Goal: Task Accomplishment & Management: Complete application form

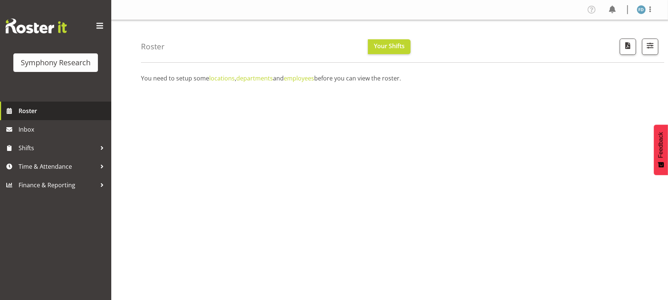
click at [41, 104] on link "Roster" at bounding box center [55, 111] width 111 height 19
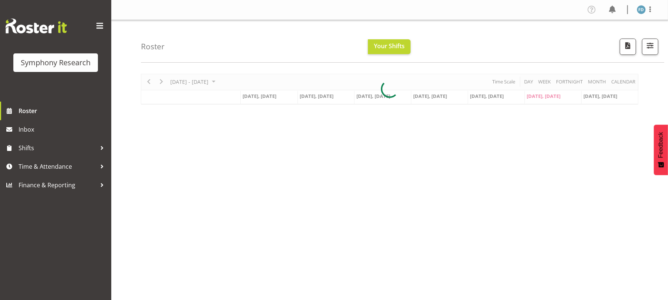
scroll to position [37, 0]
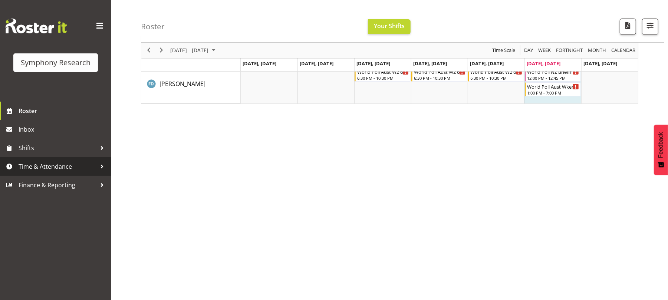
click at [73, 171] on span "Time & Attendance" at bounding box center [58, 166] width 78 height 11
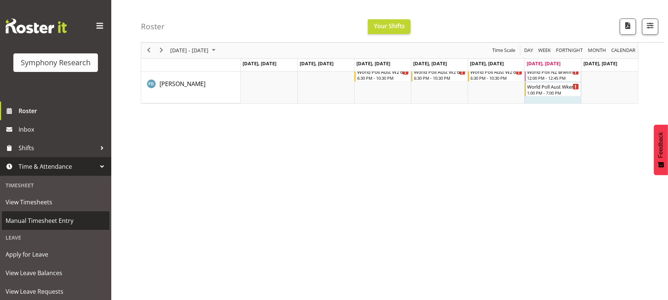
click at [73, 220] on span "Manual Timesheet Entry" at bounding box center [56, 220] width 100 height 11
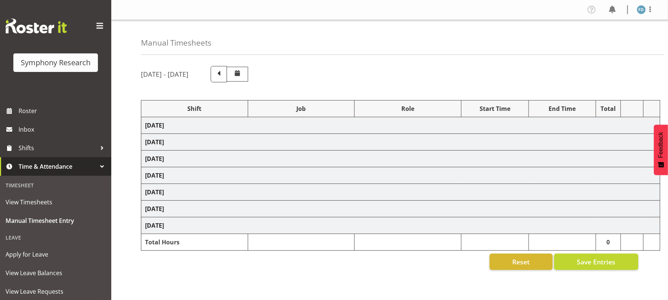
select select "2940"
select select "10242"
select select "47"
select select "17153"
select select "10239"
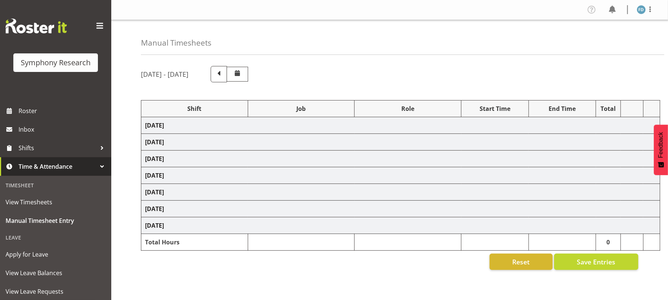
select select "47"
select select "2940"
select select "10242"
select select "47"
select select "17153"
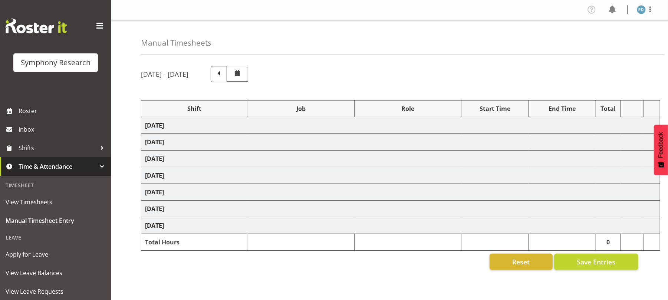
select select "10239"
select select "47"
select select "2940"
select select "10242"
select select "47"
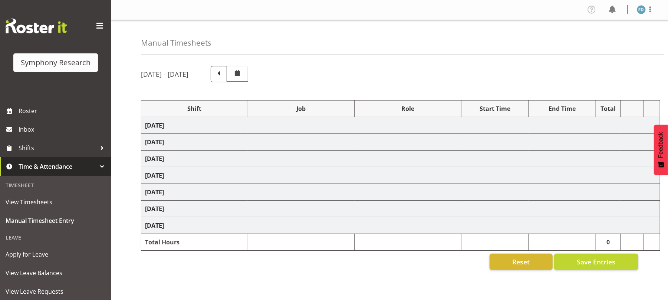
select select "17153"
select select "10239"
select select "47"
select select "2940"
select select "10242"
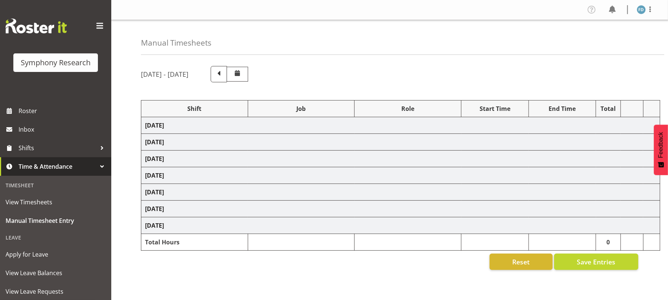
select select "47"
select select "17153"
select select "10239"
select select "47"
select select "56692"
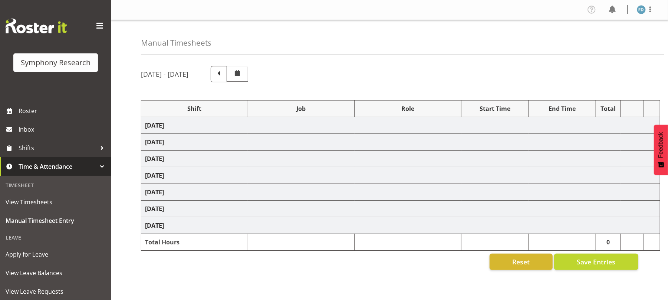
select select "10499"
select select "47"
select select "17153"
select select "10239"
select select "47"
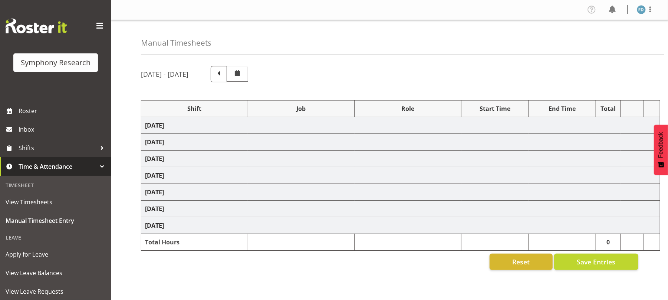
select select "56692"
select select "10499"
select select "47"
select select "56692"
select select "10499"
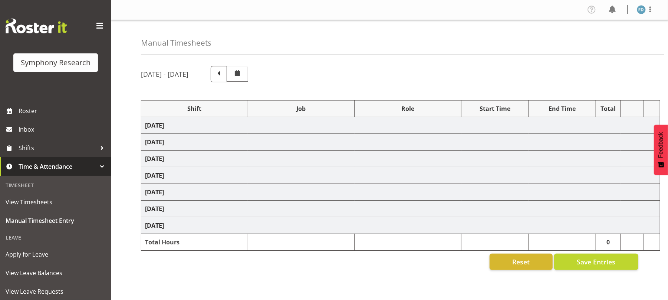
select select "47"
select select "56692"
select select "10499"
select select "47"
select select "2940"
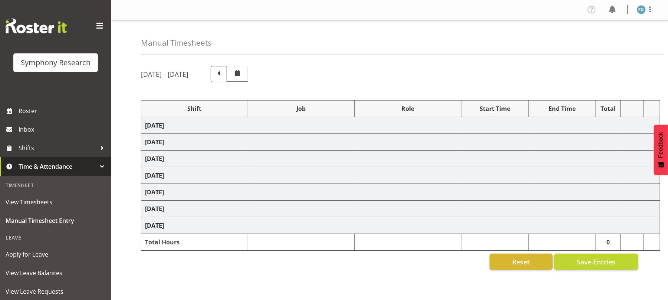
select select "10242"
select select "47"
select select "56692"
select select "10499"
select select "47"
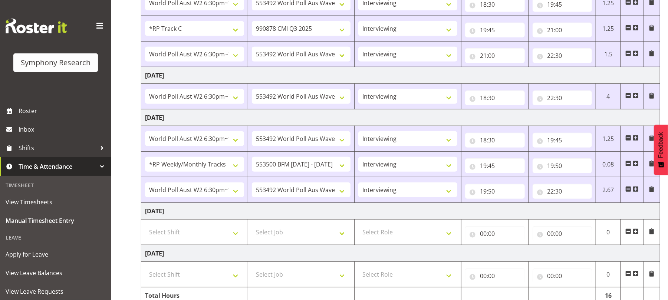
scroll to position [447, 0]
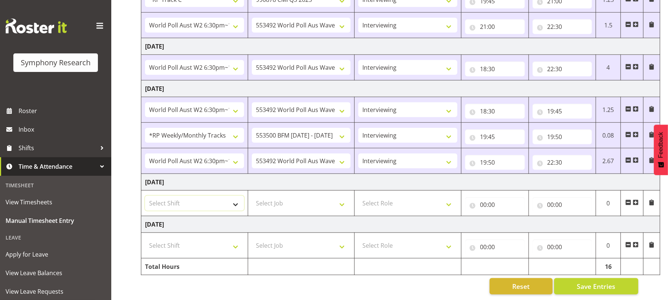
click at [238, 199] on select "Select Shift !!Project Briefing (Job to be assigned) !!Weekend Residential (Ros…" at bounding box center [194, 203] width 99 height 15
select select "56694"
click at [145, 196] on select "Select Shift !!Project Briefing (Job to be assigned) !!Weekend Residential (Ros…" at bounding box center [194, 203] width 99 height 15
click at [341, 202] on select "Select Job 550060 IF Admin 553492 World Poll Aus Wave 2 Main 2025 553493 World …" at bounding box center [301, 203] width 99 height 15
select select "10527"
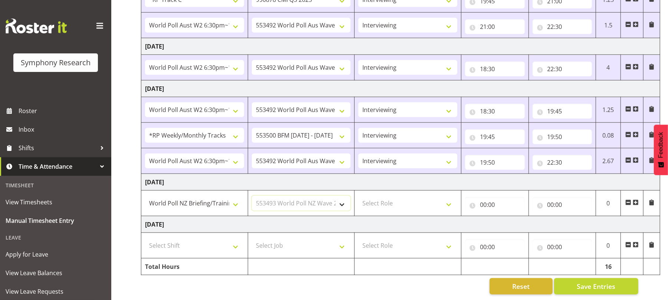
click at [252, 196] on select "Select Job 550060 IF Admin 553492 World Poll Aus Wave 2 Main 2025 553493 World …" at bounding box center [301, 203] width 99 height 15
click at [449, 198] on select "Select Role Briefing Interviewing" at bounding box center [407, 203] width 99 height 15
select select "297"
click at [358, 196] on select "Select Role Briefing Interviewing" at bounding box center [407, 203] width 99 height 15
click at [483, 197] on input "00:00" at bounding box center [495, 204] width 60 height 15
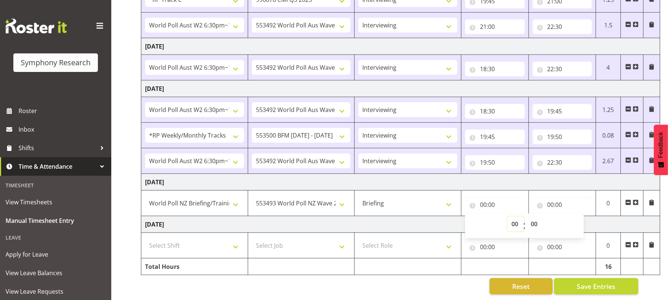
click at [514, 216] on select "00 01 02 03 04 05 06 07 08 09 10 11 12 13 14 15 16 17 18 19 20 21 22 23" at bounding box center [515, 223] width 17 height 15
select select "12"
click at [507, 216] on select "00 01 02 03 04 05 06 07 08 09 10 11 12 13 14 15 16 17 18 19 20 21 22 23" at bounding box center [515, 223] width 17 height 15
type input "12:00"
click at [550, 198] on input "00:00" at bounding box center [562, 204] width 60 height 15
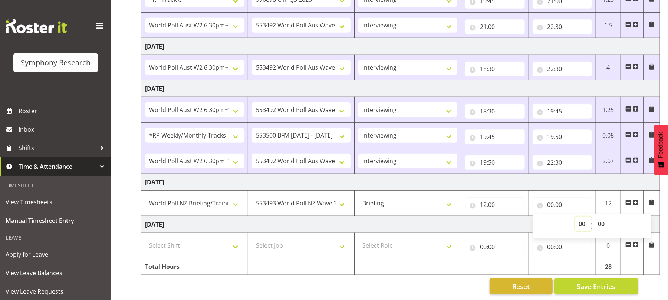
click at [583, 216] on select "00 01 02 03 04 05 06 07 08 09 10 11 12 13 14 15 16 17 18 19 20 21 22 23" at bounding box center [583, 223] width 17 height 15
select select "12"
click at [575, 216] on select "00 01 02 03 04 05 06 07 08 09 10 11 12 13 14 15 16 17 18 19 20 21 22 23" at bounding box center [583, 223] width 17 height 15
type input "12:00"
click at [601, 216] on select "00 01 02 03 04 05 06 07 08 09 10 11 12 13 14 15 16 17 18 19 20 21 22 23 24 25 2…" at bounding box center [602, 223] width 17 height 15
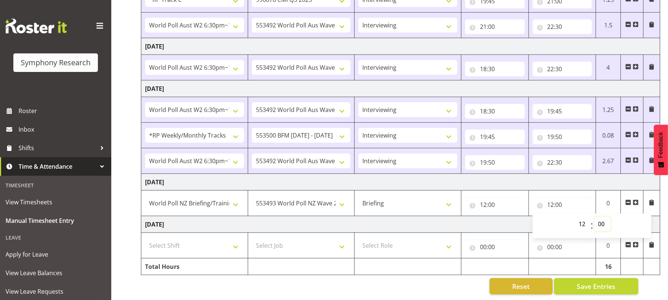
select select "15"
click at [594, 216] on select "00 01 02 03 04 05 06 07 08 09 10 11 12 13 14 15 16 17 18 19 20 21 22 23 24 25 2…" at bounding box center [602, 223] width 17 height 15
type input "12:15"
click at [584, 281] on span "Save Entries" at bounding box center [595, 286] width 39 height 10
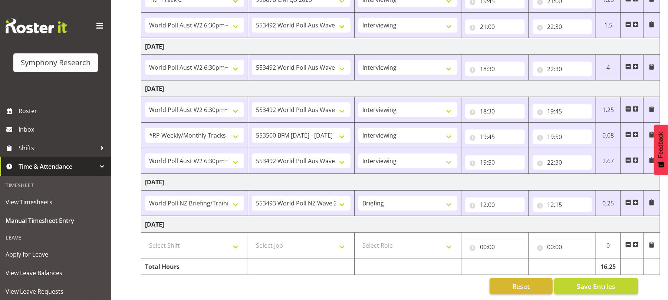
click at [635, 199] on span at bounding box center [635, 202] width 6 height 6
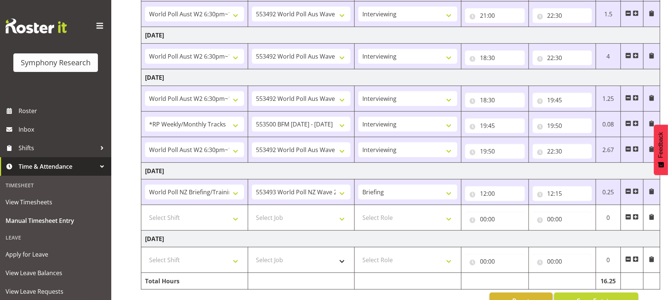
scroll to position [473, 0]
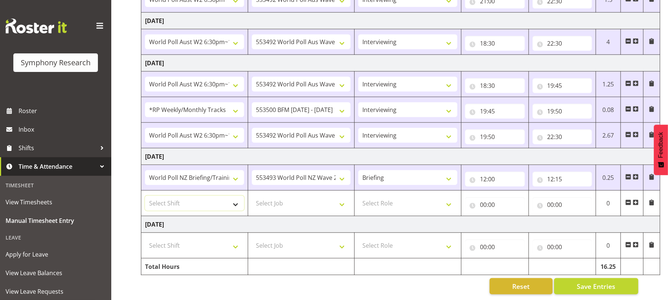
click at [235, 198] on select "Select Shift !!Project Briefing (Job to be assigned) !!Weekend Residential (Ros…" at bounding box center [194, 203] width 99 height 15
select select "11547"
click at [145, 196] on select "Select Shift !!Project Briefing (Job to be assigned) !!Weekend Residential (Ros…" at bounding box center [194, 203] width 99 height 15
click at [341, 196] on select "Select Job 550060 IF Admin 553492 World Poll Aus Wave 2 Main 2025 553493 World …" at bounding box center [301, 203] width 99 height 15
select select "10499"
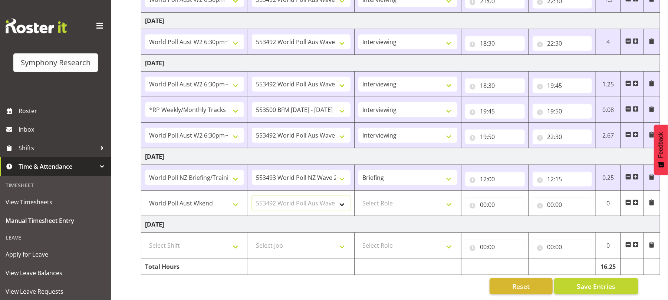
click at [252, 196] on select "Select Job 550060 IF Admin 553492 World Poll Aus Wave 2 Main 2025 553493 World …" at bounding box center [301, 203] width 99 height 15
click at [451, 202] on select "Select Role Briefing Interviewing" at bounding box center [407, 203] width 99 height 15
select select "47"
click at [358, 196] on select "Select Role Briefing Interviewing" at bounding box center [407, 203] width 99 height 15
click at [484, 199] on input "00:00" at bounding box center [495, 204] width 60 height 15
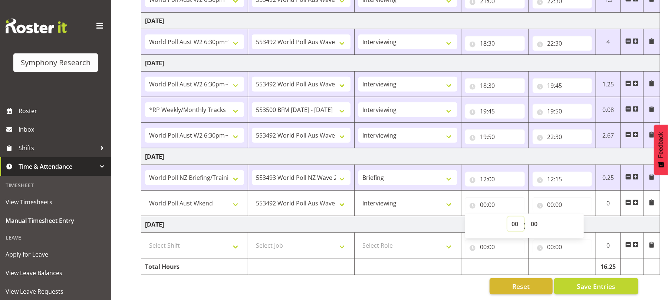
click at [512, 216] on select "00 01 02 03 04 05 06 07 08 09 10 11 12 13 14 15 16 17 18 19 20 21 22 23" at bounding box center [515, 223] width 17 height 15
select select "12"
click at [507, 216] on select "00 01 02 03 04 05 06 07 08 09 10 11 12 13 14 15 16 17 18 19 20 21 22 23" at bounding box center [515, 223] width 17 height 15
type input "12:00"
click at [537, 217] on select "00 01 02 03 04 05 06 07 08 09 10 11 12 13 14 15 16 17 18 19 20 21 22 23 24 25 2…" at bounding box center [534, 223] width 17 height 15
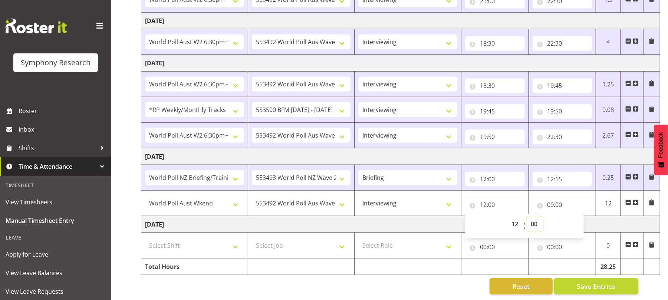
select select "15"
click at [526, 216] on select "00 01 02 03 04 05 06 07 08 09 10 11 12 13 14 15 16 17 18 19 20 21 22 23 24 25 2…" at bounding box center [534, 223] width 17 height 15
type input "12:15"
click at [552, 197] on input "00:00" at bounding box center [562, 204] width 60 height 15
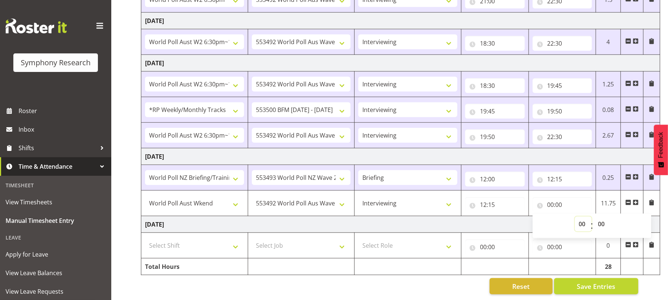
click at [584, 219] on select "00 01 02 03 04 05 06 07 08 09 10 11 12 13 14 15 16 17 18 19 20 21 22 23" at bounding box center [583, 223] width 17 height 15
select select "16"
click at [575, 216] on select "00 01 02 03 04 05 06 07 08 09 10 11 12 13 14 15 16 17 18 19 20 21 22 23" at bounding box center [583, 223] width 17 height 15
type input "16:00"
drag, startPoint x: 602, startPoint y: 215, endPoint x: 603, endPoint y: 183, distance: 31.9
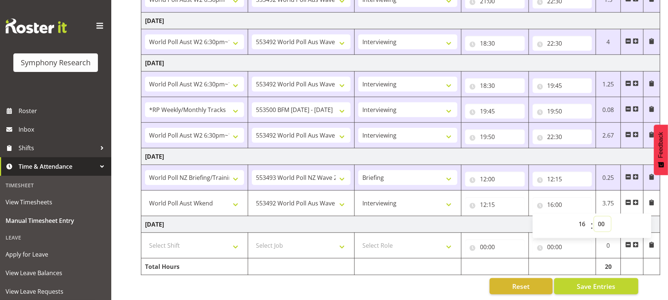
click at [603, 191] on tr "!!Project Briefing (Job to be assigned) !!Weekend Residential (Roster IT Shift …" at bounding box center [400, 204] width 519 height 26
click at [560, 198] on input "16:00" at bounding box center [562, 204] width 60 height 15
click at [601, 216] on select "00 01 02 03 04 05 06 07 08 09 10 11 12 13 14 15 16 17 18 19 20 21 22 23 24 25 2…" at bounding box center [602, 223] width 17 height 15
select select "30"
click at [594, 216] on select "00 01 02 03 04 05 06 07 08 09 10 11 12 13 14 15 16 17 18 19 20 21 22 23 24 25 2…" at bounding box center [602, 223] width 17 height 15
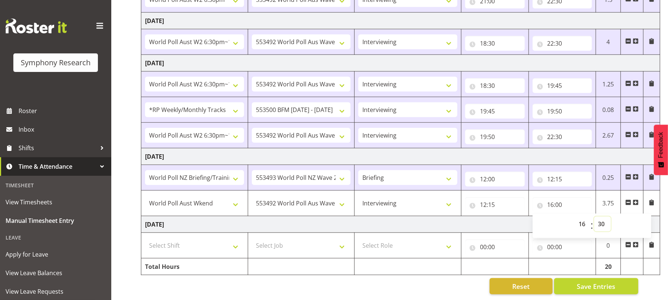
type input "16:30"
click at [579, 278] on button "Save Entries" at bounding box center [596, 286] width 84 height 16
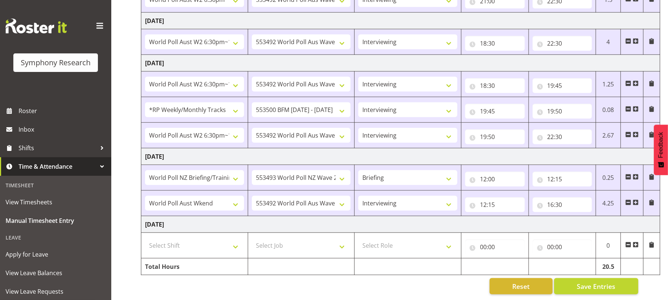
click at [635, 199] on span at bounding box center [635, 202] width 6 height 6
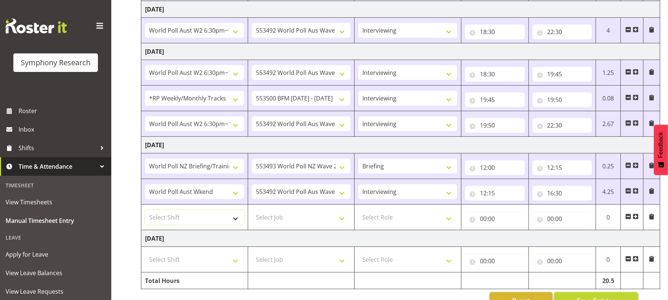
click at [235, 225] on select "Select Shift !!Project Briefing (Job to be assigned) !!Weekend Residential (Ros…" at bounding box center [194, 217] width 99 height 15
select select "11547"
click at [145, 214] on select "Select Shift !!Project Briefing (Job to be assigned) !!Weekend Residential (Ros…" at bounding box center [194, 217] width 99 height 15
click at [240, 224] on select "!!Project Briefing (Job to be assigned) !!Weekend Residential (Roster IT Shift …" at bounding box center [194, 217] width 99 height 15
click at [340, 225] on select "Select Job 550060 IF Admin 553492 World Poll Aus Wave 2 Main 2025 553493 World …" at bounding box center [301, 217] width 99 height 15
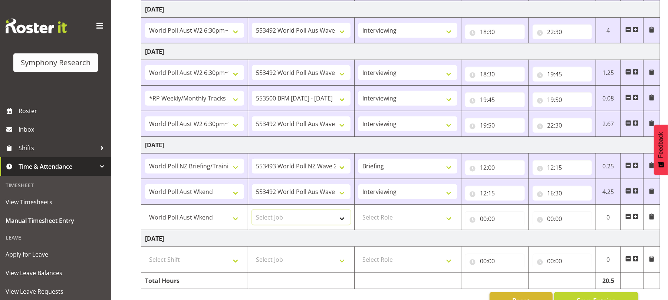
select select "10499"
click at [252, 214] on select "Select Job 550060 IF Admin 553492 World Poll Aus Wave 2 Main 2025 553493 World …" at bounding box center [301, 217] width 99 height 15
click at [453, 224] on select "Select Role Briefing Interviewing" at bounding box center [407, 217] width 99 height 15
select select "47"
click at [358, 214] on select "Select Role Briefing Interviewing" at bounding box center [407, 217] width 99 height 15
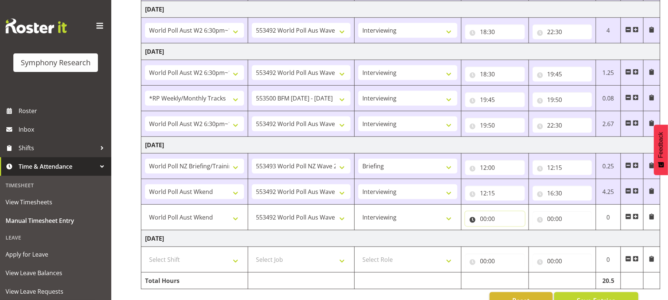
click at [481, 225] on input "00:00" at bounding box center [495, 218] width 60 height 15
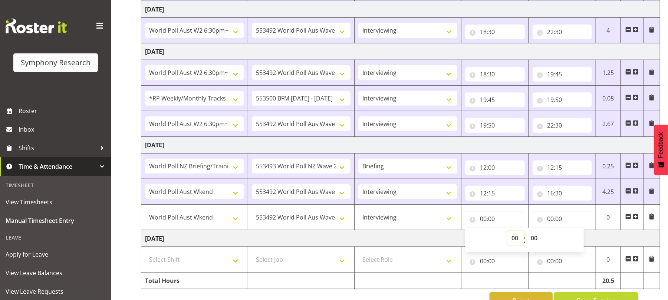
click at [512, 242] on select "00 01 02 03 04 05 06 07 08 09 10 11 12 13 14 15 16 17 18 19 20 21 22 23" at bounding box center [515, 238] width 17 height 15
select select "17"
click at [507, 234] on select "00 01 02 03 04 05 06 07 08 09 10 11 12 13 14 15 16 17 18 19 20 21 22 23" at bounding box center [515, 238] width 17 height 15
type input "17:00"
click at [549, 224] on input "00:00" at bounding box center [562, 218] width 60 height 15
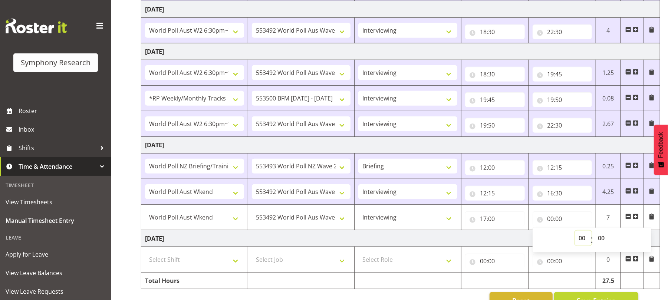
click at [583, 244] on select "00 01 02 03 04 05 06 07 08 09 10 11 12 13 14 15 16 17 18 19 20 21 22 23" at bounding box center [583, 238] width 17 height 15
select select "19"
click at [575, 234] on select "00 01 02 03 04 05 06 07 08 09 10 11 12 13 14 15 16 17 18 19 20 21 22 23" at bounding box center [583, 238] width 17 height 15
type input "19:00"
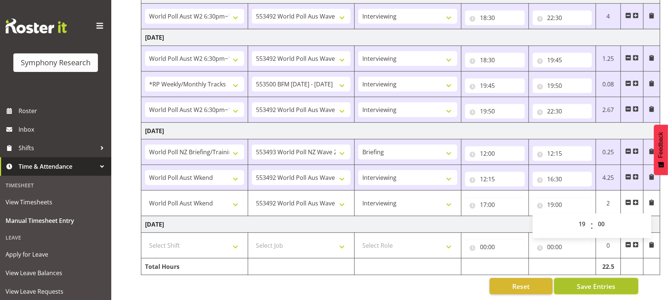
click at [588, 284] on button "Save Entries" at bounding box center [596, 286] width 84 height 16
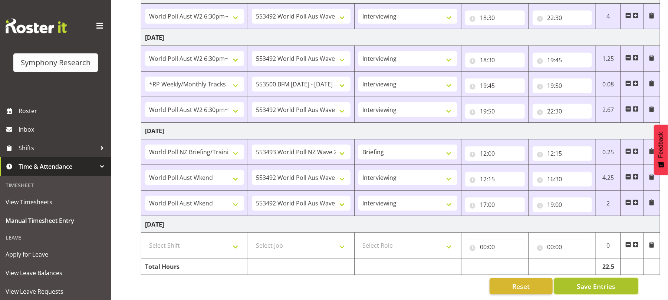
click at [588, 284] on button "Save Entries" at bounding box center [596, 286] width 84 height 16
click at [593, 282] on span "Save Entries" at bounding box center [595, 286] width 39 height 10
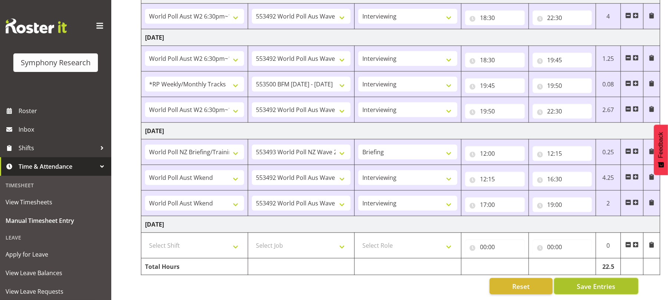
click at [593, 282] on span "Save Entries" at bounding box center [595, 286] width 39 height 10
click at [594, 281] on span "Save Entries" at bounding box center [595, 286] width 39 height 10
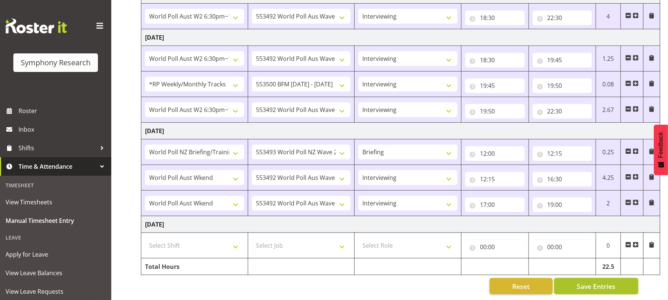
click at [594, 281] on span "Save Entries" at bounding box center [595, 286] width 39 height 10
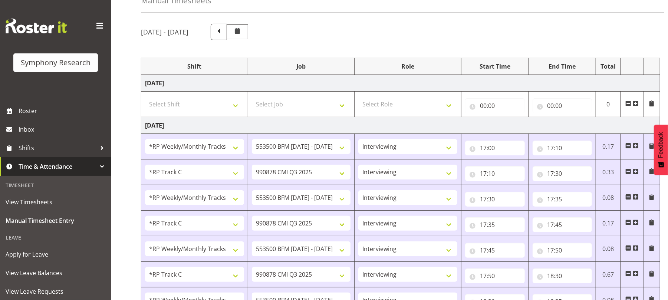
scroll to position [0, 0]
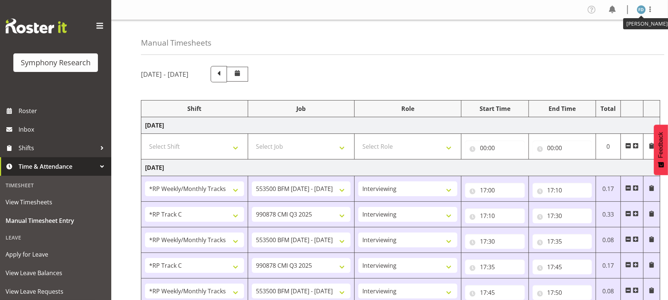
click at [643, 8] on img at bounding box center [641, 9] width 9 height 9
click at [609, 40] on link "Log Out" at bounding box center [618, 38] width 71 height 13
